Goal: Task Accomplishment & Management: Complete application form

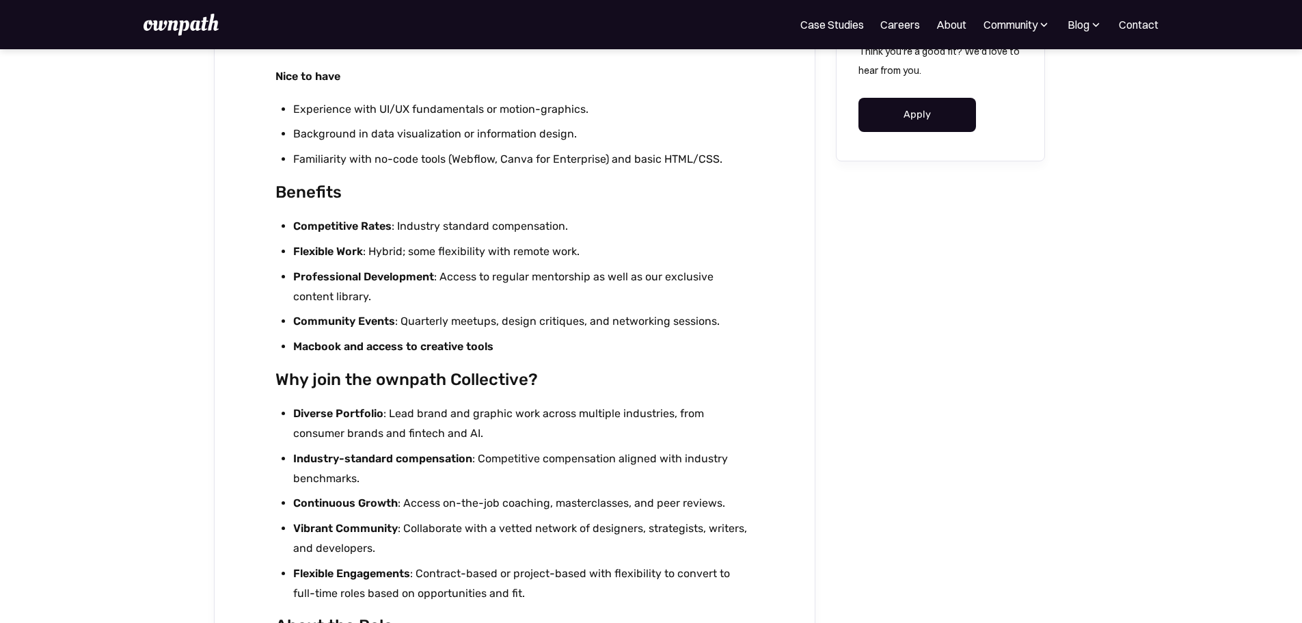
scroll to position [1025, 0]
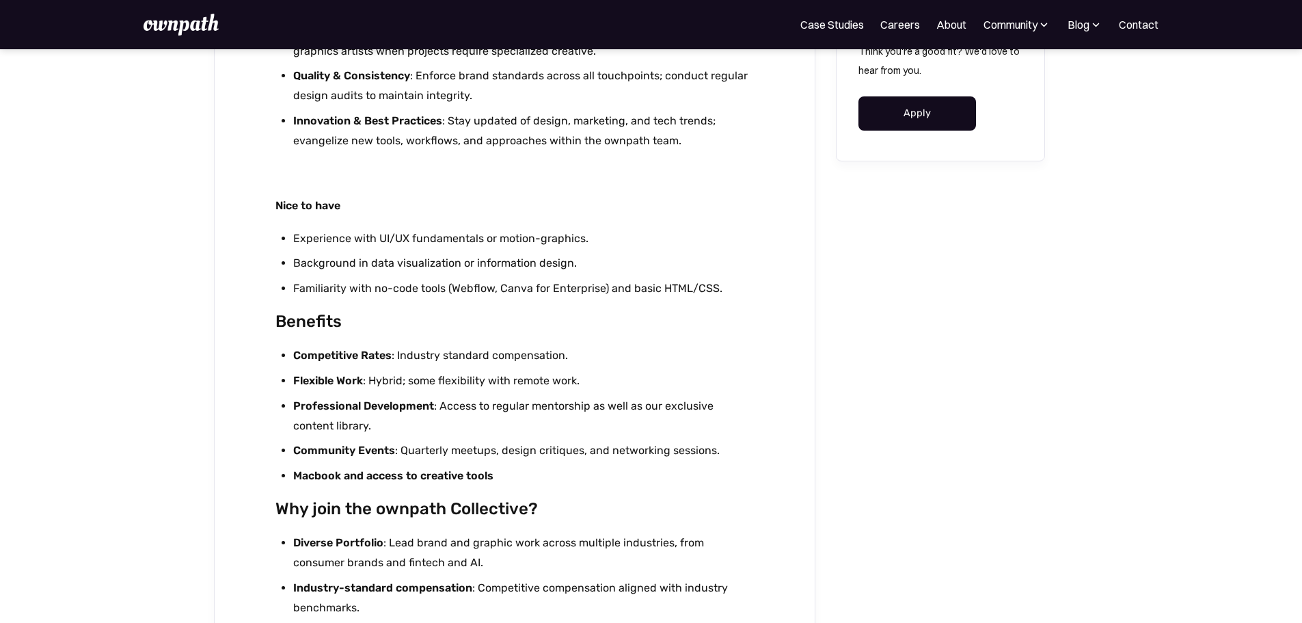
click at [921, 120] on link "Apply" at bounding box center [918, 113] width 118 height 34
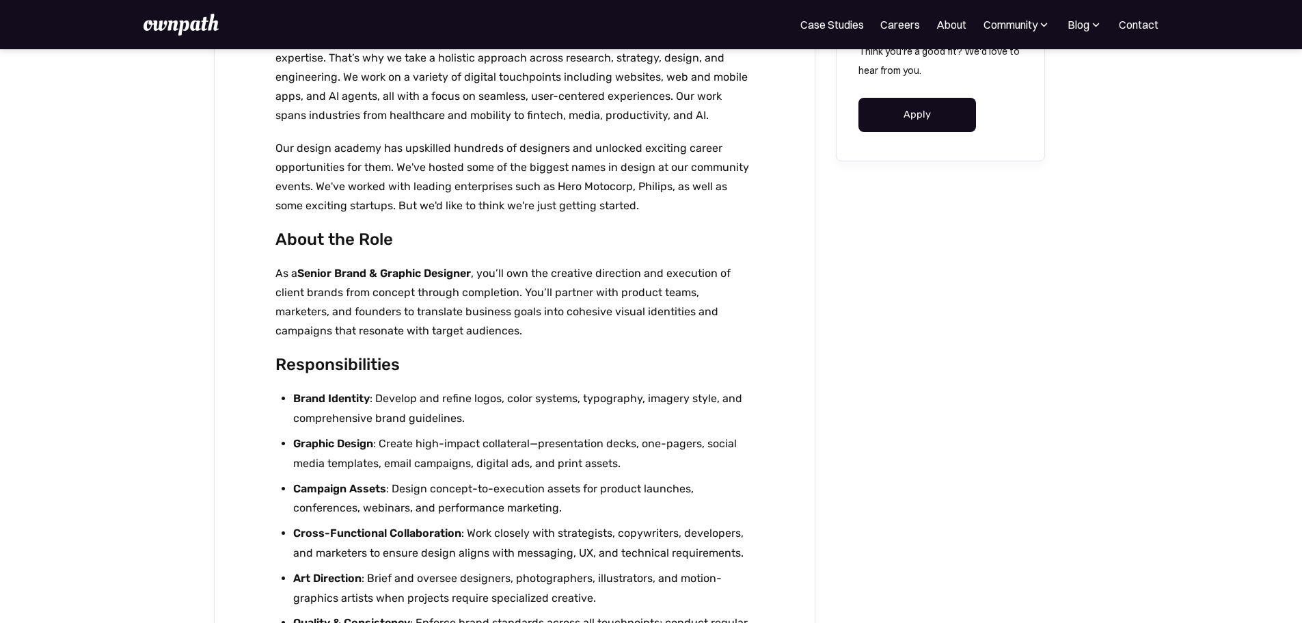
scroll to position [0, 0]
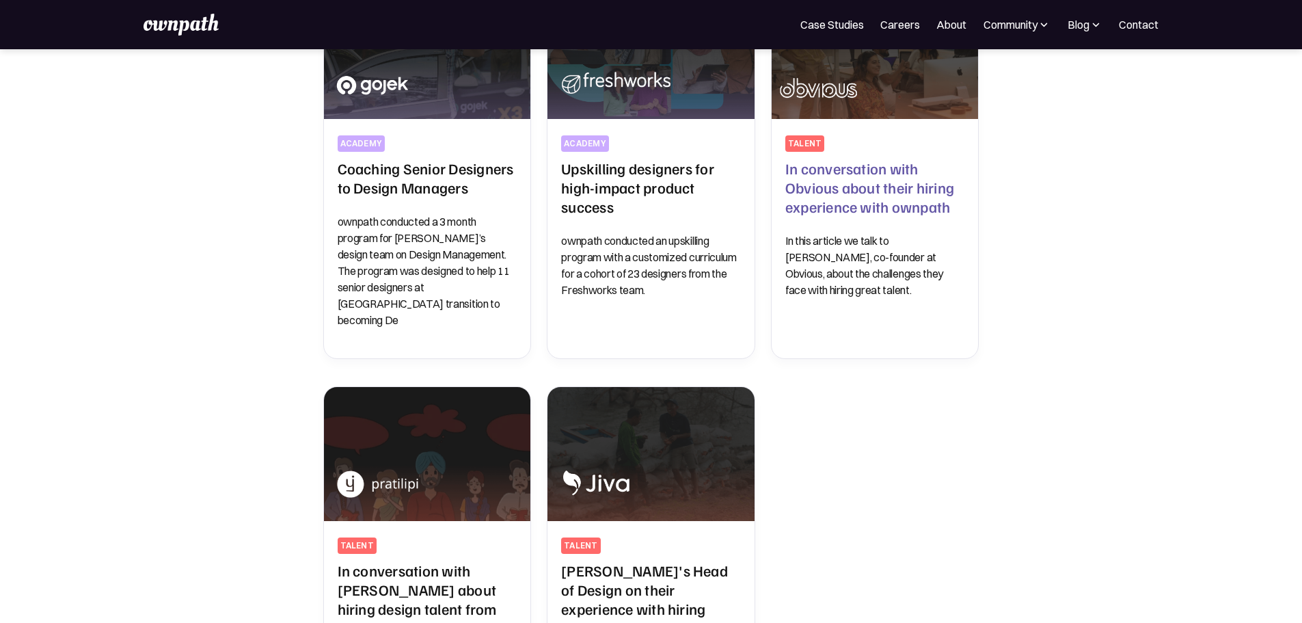
scroll to position [68, 0]
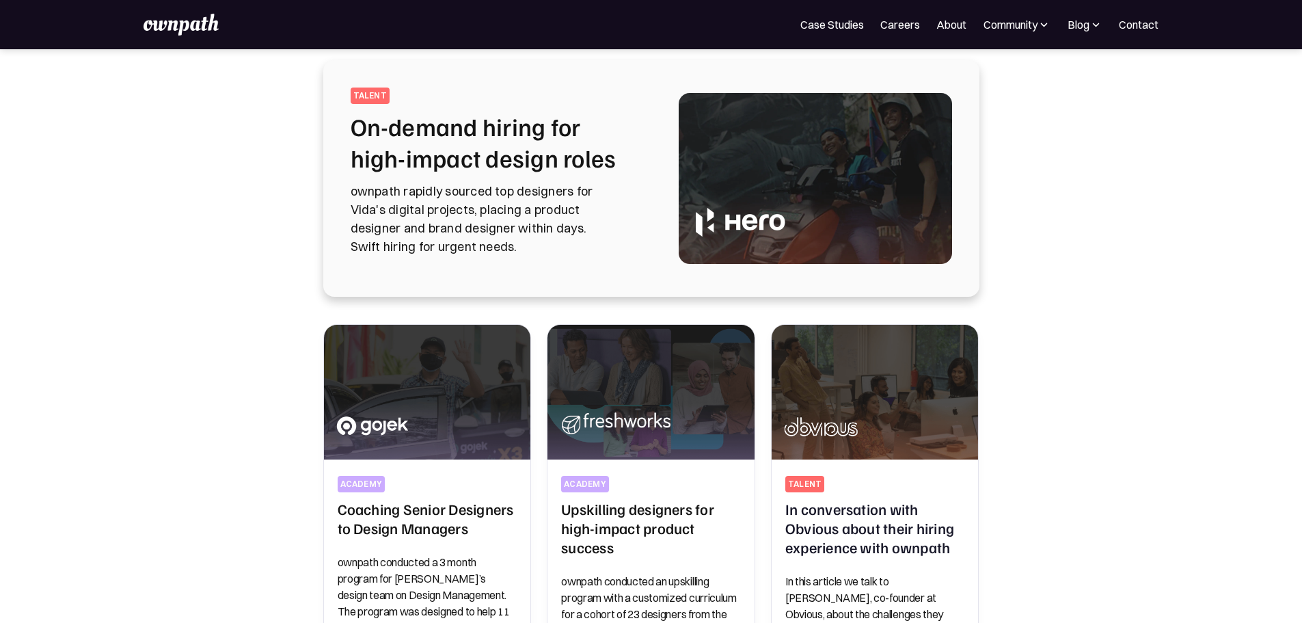
click at [822, 167] on img at bounding box center [815, 178] width 273 height 171
